Goal: Information Seeking & Learning: Learn about a topic

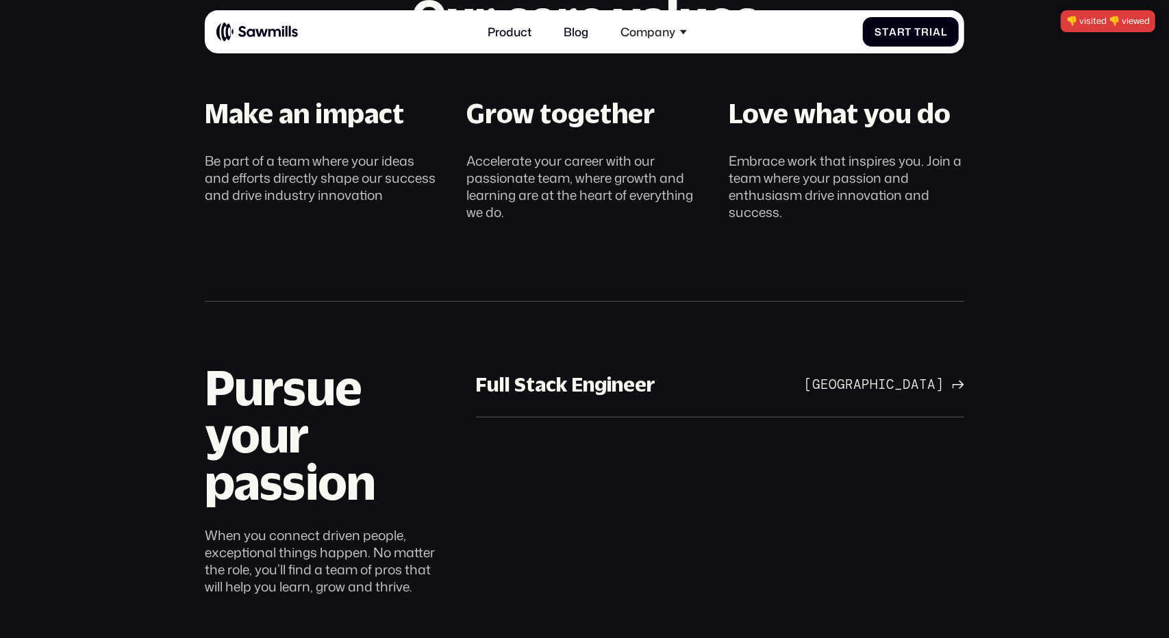
scroll to position [727, 0]
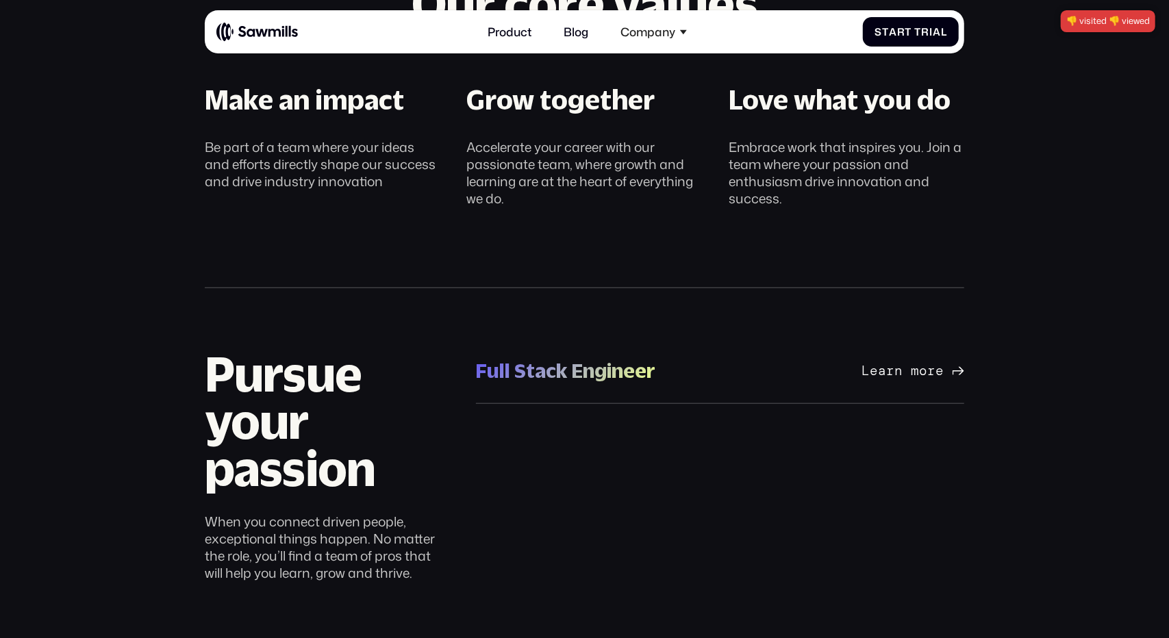
click at [873, 364] on div "Learn more" at bounding box center [903, 371] width 82 height 16
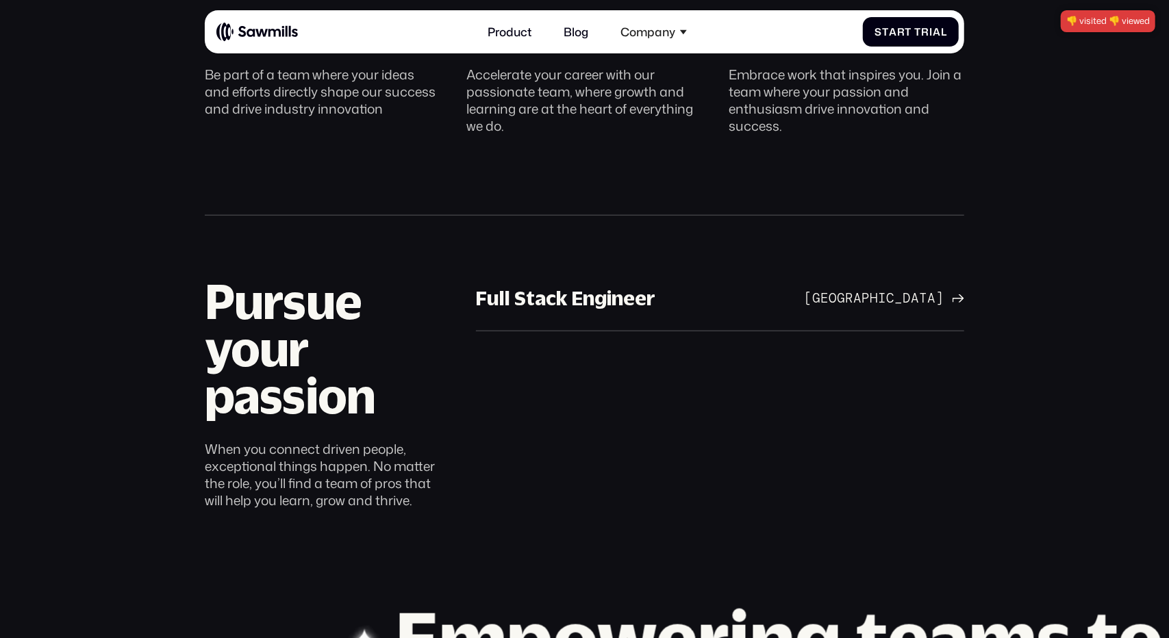
scroll to position [886, 0]
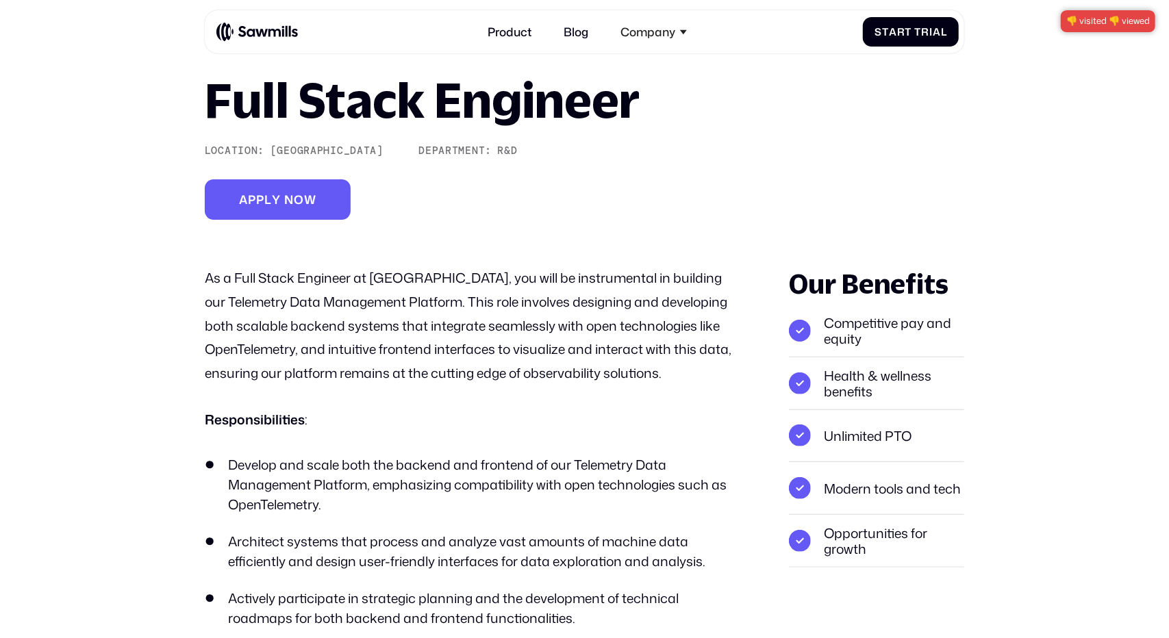
scroll to position [88, 0]
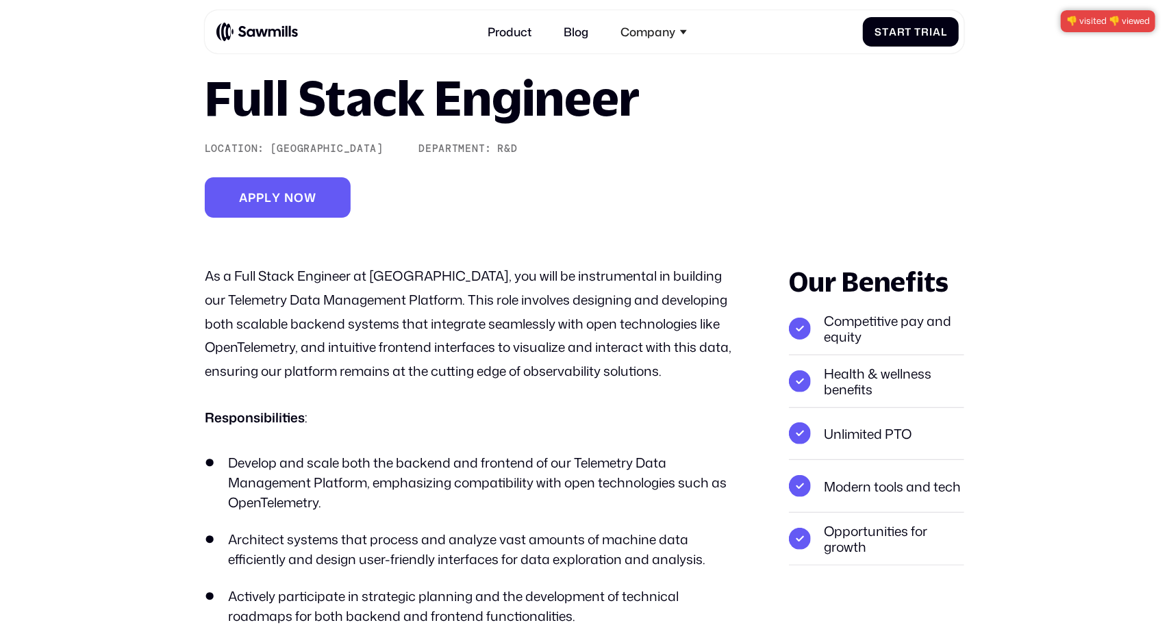
click at [594, 461] on li "Develop and scale both the backend and frontend of our Telemetry Data Managemen…" at bounding box center [474, 482] width 538 height 59
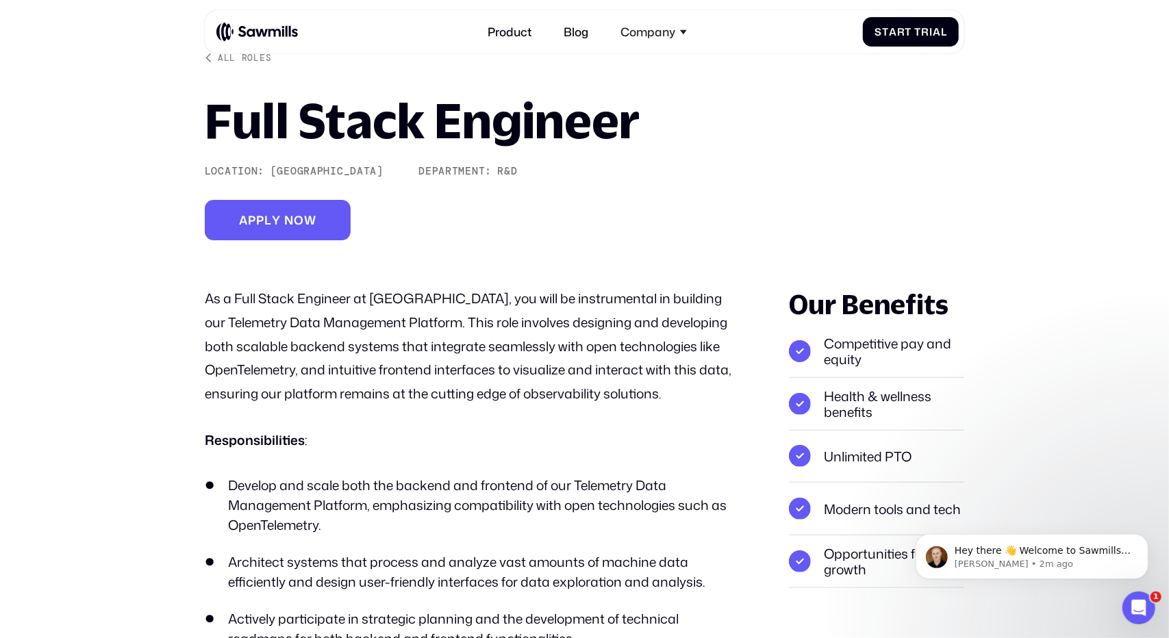
scroll to position [0, 0]
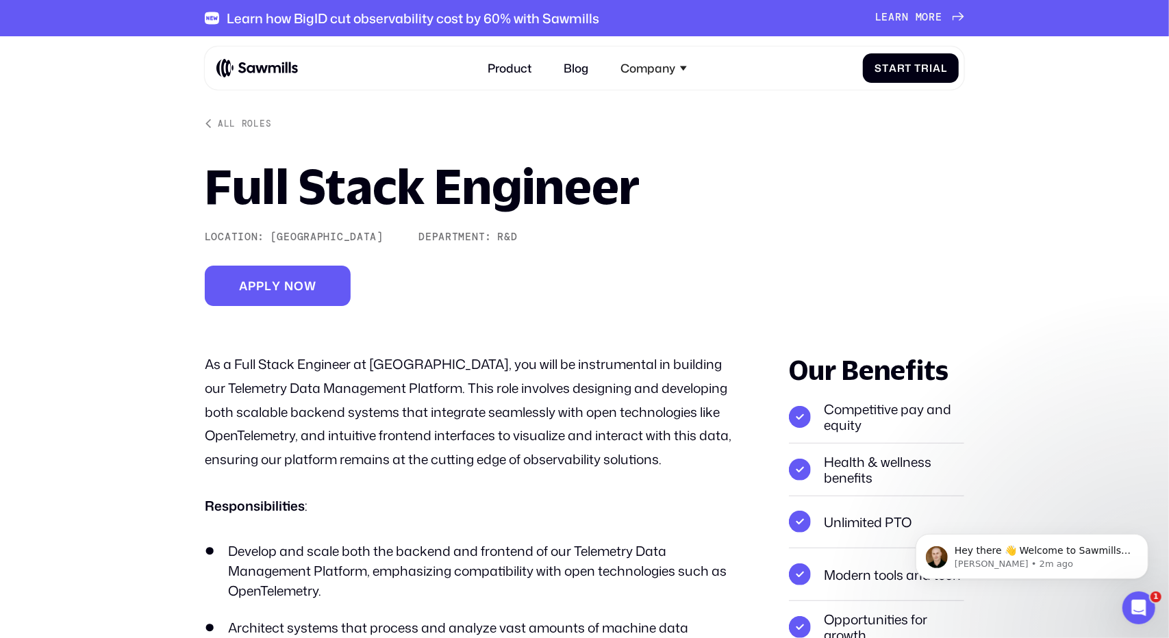
click at [310, 192] on h1 "Full Stack Engineer" at bounding box center [422, 185] width 435 height 47
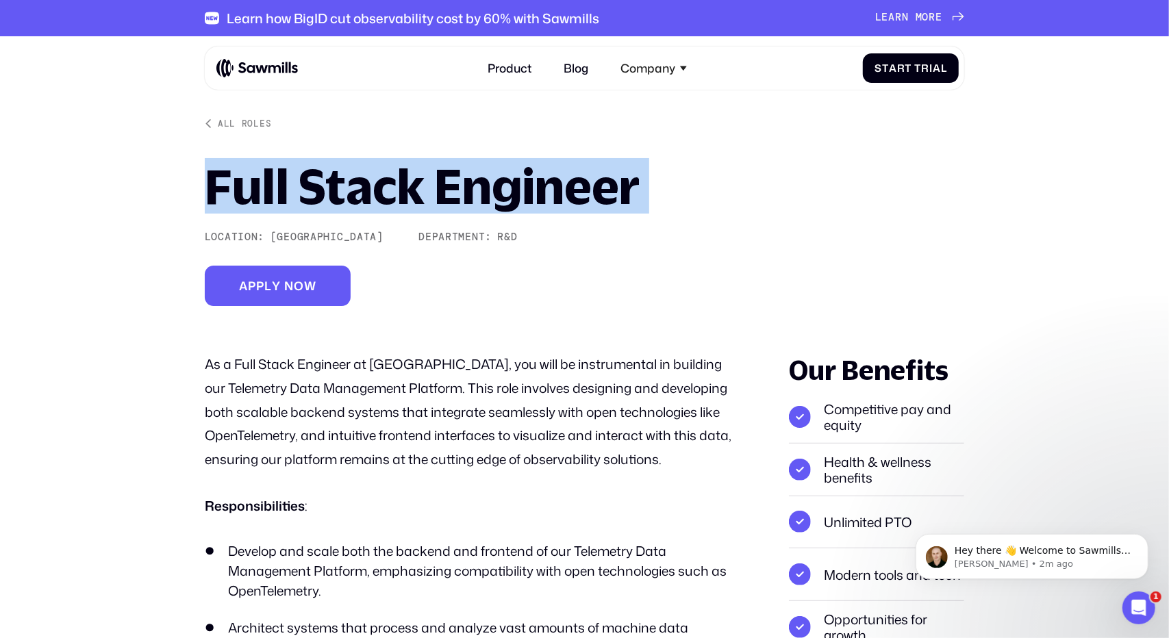
click at [310, 192] on h1 "Full Stack Engineer" at bounding box center [422, 185] width 435 height 47
copy h1 "Full Stack Engineer"
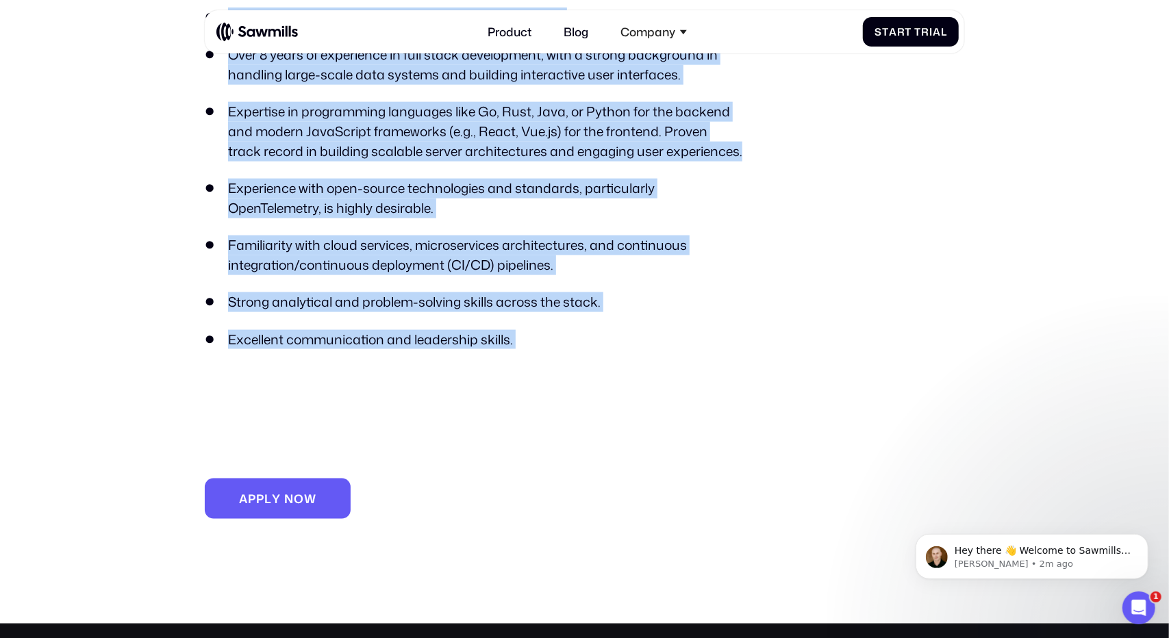
scroll to position [1151, 0]
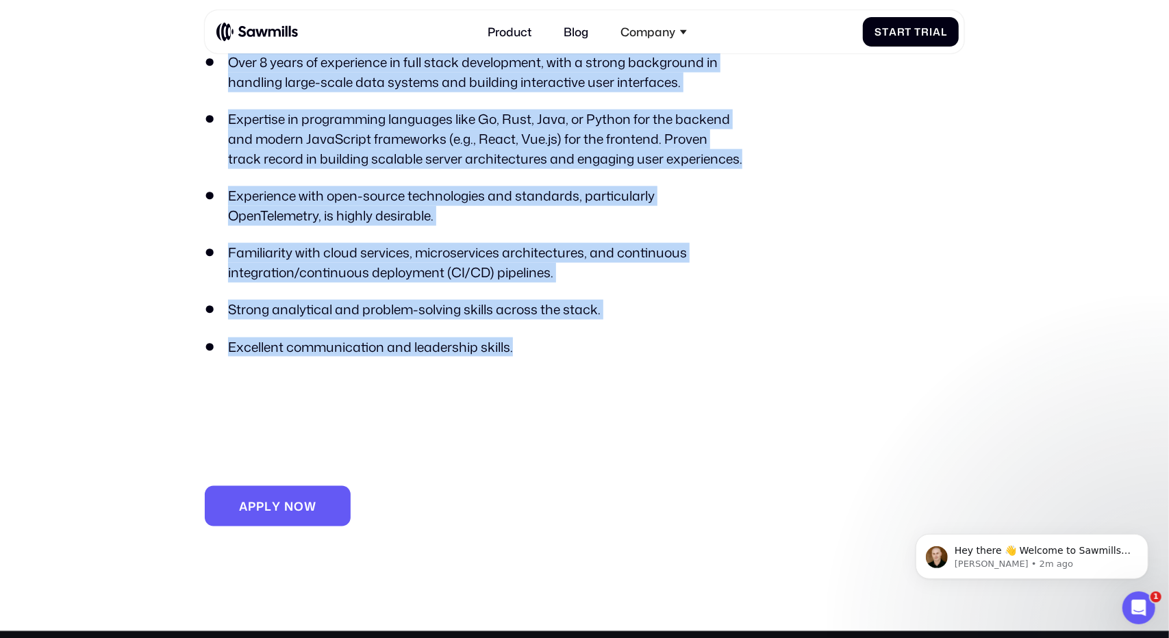
drag, startPoint x: 218, startPoint y: 371, endPoint x: 527, endPoint y: 348, distance: 309.7
copy div "As a Full Stack Engineer at [GEOGRAPHIC_DATA], you will be instrumental in buil…"
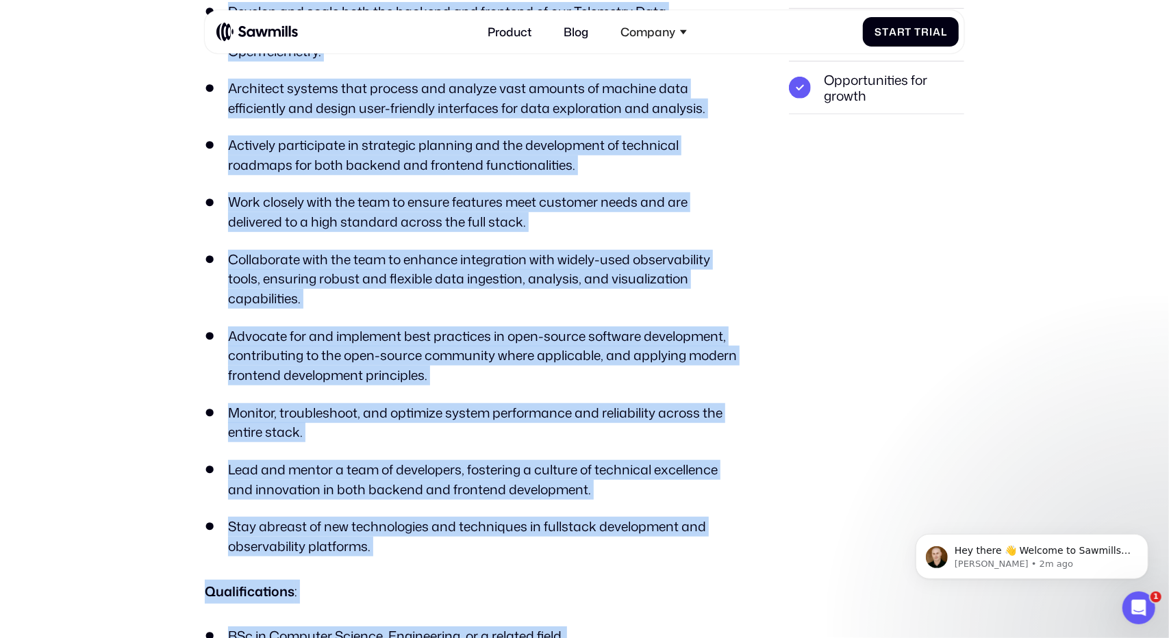
click at [528, 347] on ul "Develop and scale both the backend and frontend of our Telemetry Data Managemen…" at bounding box center [474, 279] width 538 height 554
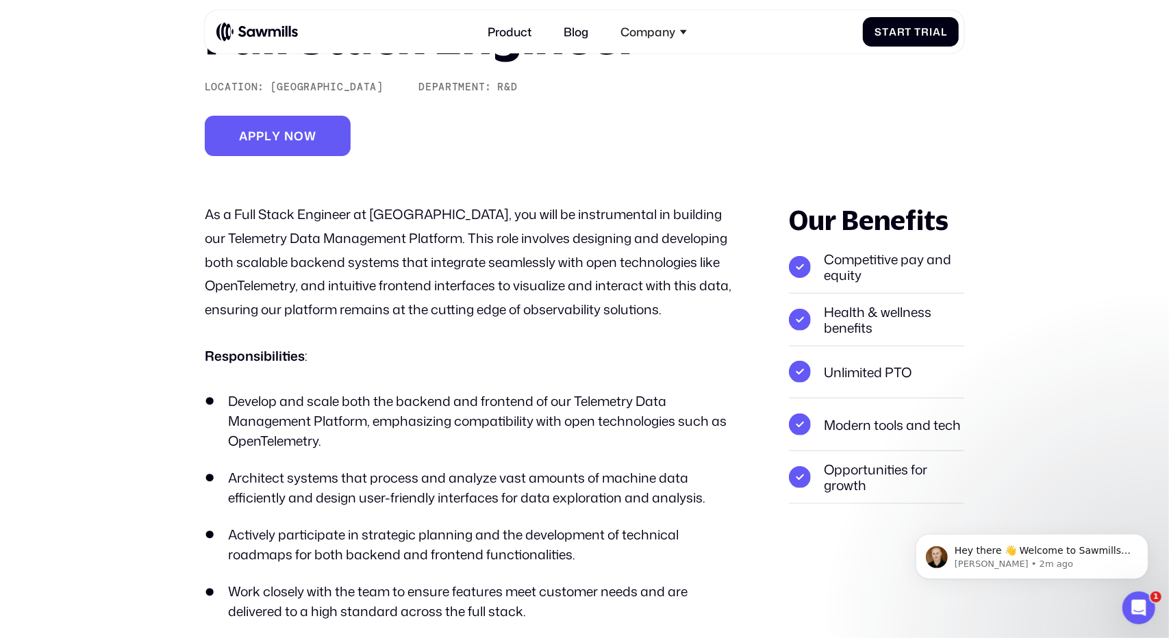
scroll to position [991, 0]
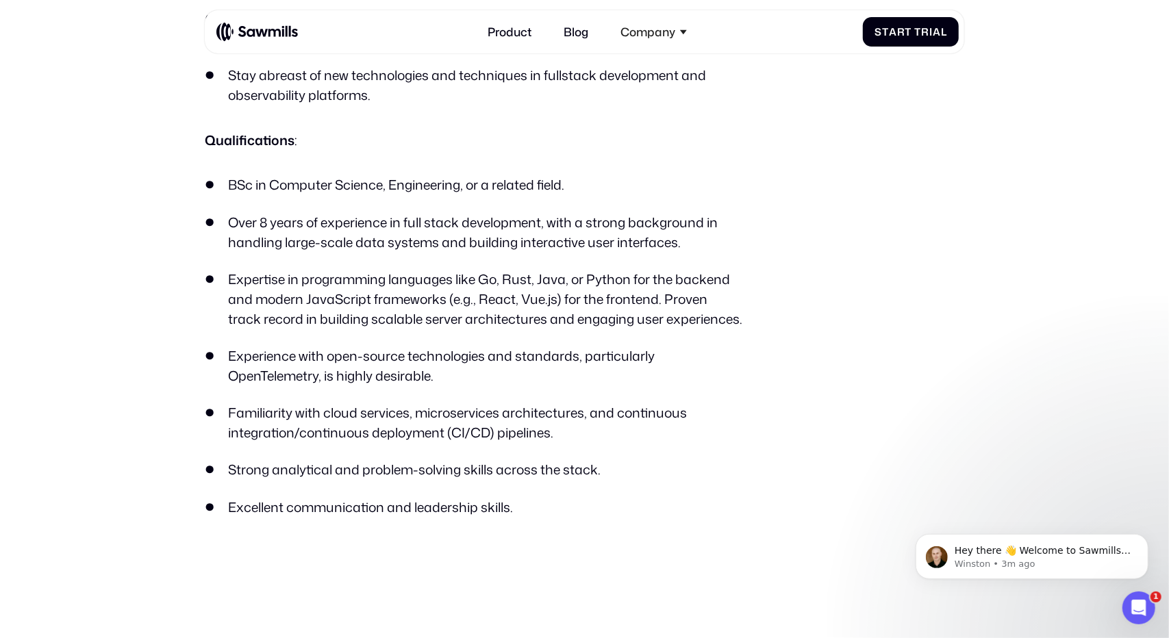
click at [618, 321] on li "Expertise in programming languages like Go, Rust, Java, or Python for the backe…" at bounding box center [474, 299] width 538 height 59
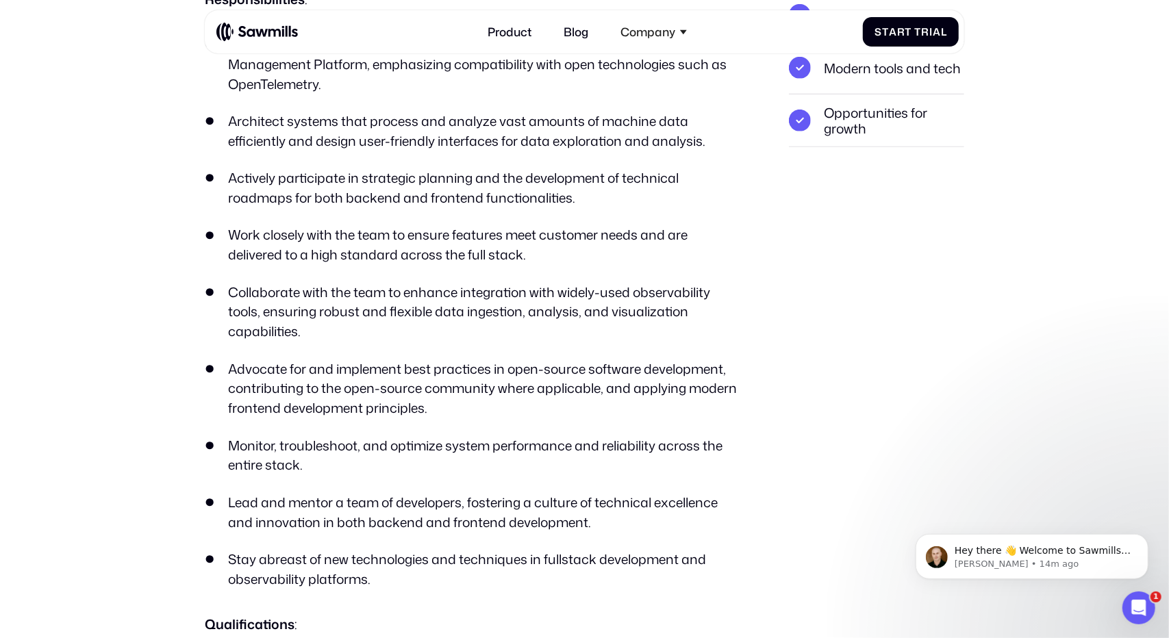
scroll to position [499, 0]
